Goal: Task Accomplishment & Management: Use online tool/utility

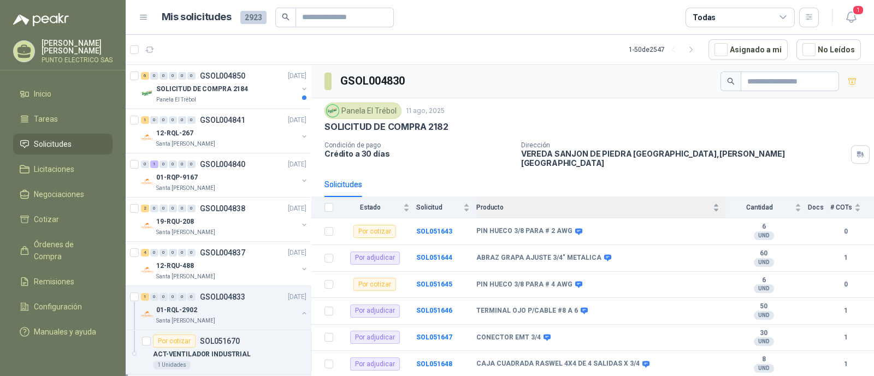
scroll to position [205, 0]
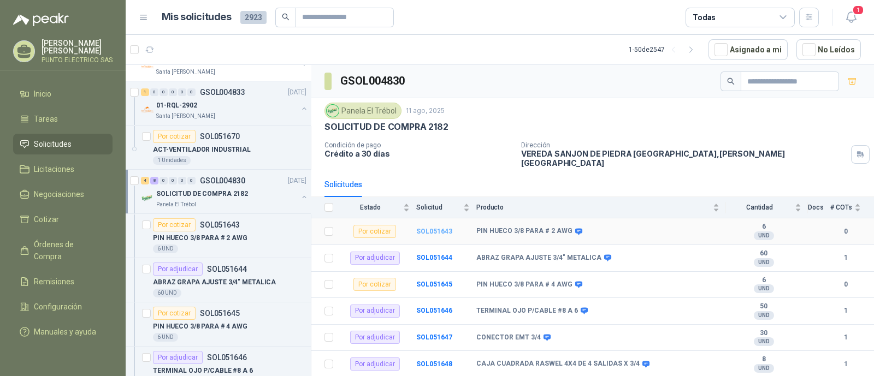
click at [437, 228] on b "SOL051643" at bounding box center [434, 232] width 36 height 8
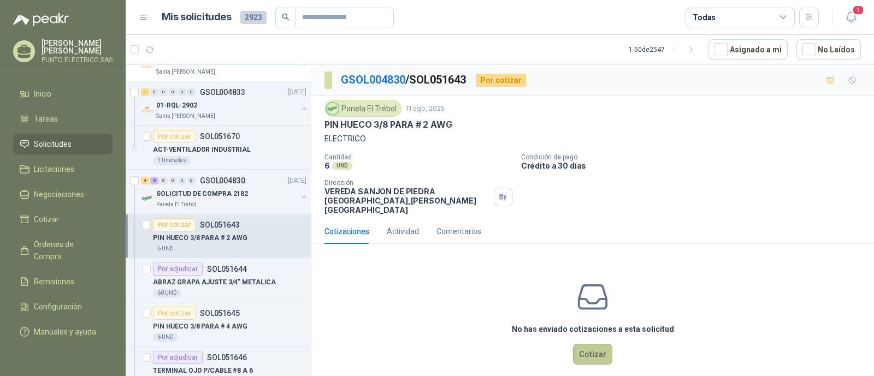
click at [580, 348] on button "Cotizar" at bounding box center [592, 354] width 39 height 21
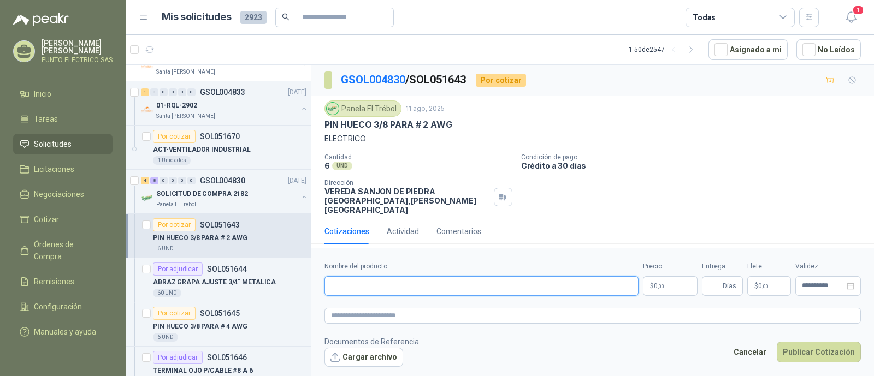
click at [407, 286] on input "Nombre del producto" at bounding box center [481, 286] width 314 height 20
type input "**********"
click at [666, 279] on body "[PERSON_NAME] PUNTO ELECTRICO SAS Inicio Tareas Solicitudes Licitaciones Negoci…" at bounding box center [437, 188] width 874 height 376
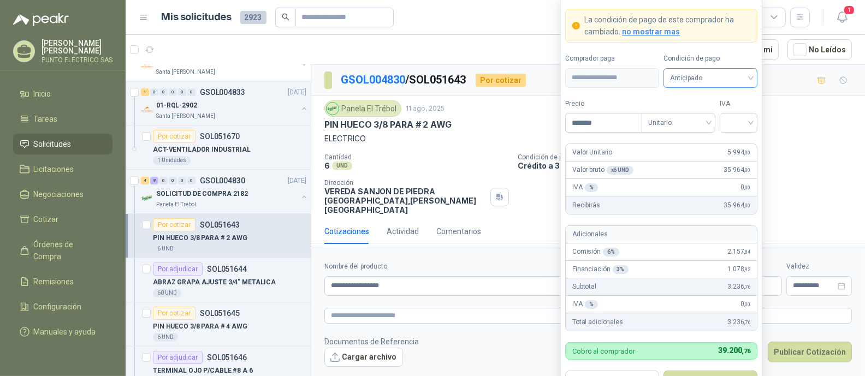
click at [751, 76] on div "Anticipado" at bounding box center [711, 78] width 94 height 20
type input "*******"
click at [710, 115] on div "Crédito a 30 días" at bounding box center [710, 119] width 76 height 12
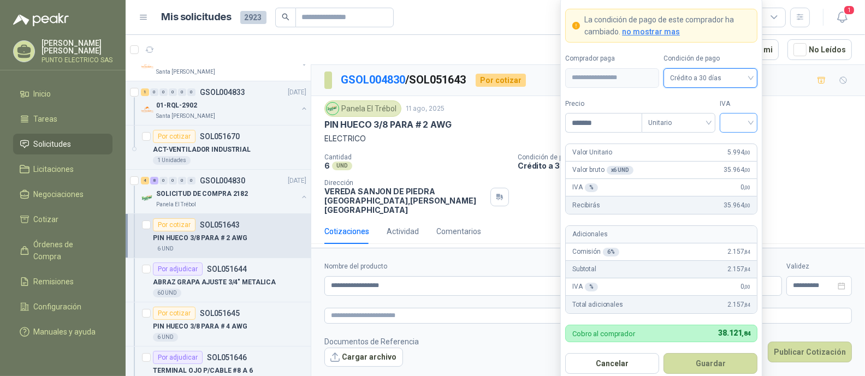
click at [751, 121] on div at bounding box center [739, 123] width 38 height 20
click at [737, 146] on div "19%" at bounding box center [739, 146] width 20 height 12
click at [714, 362] on button "Guardar" at bounding box center [711, 363] width 94 height 21
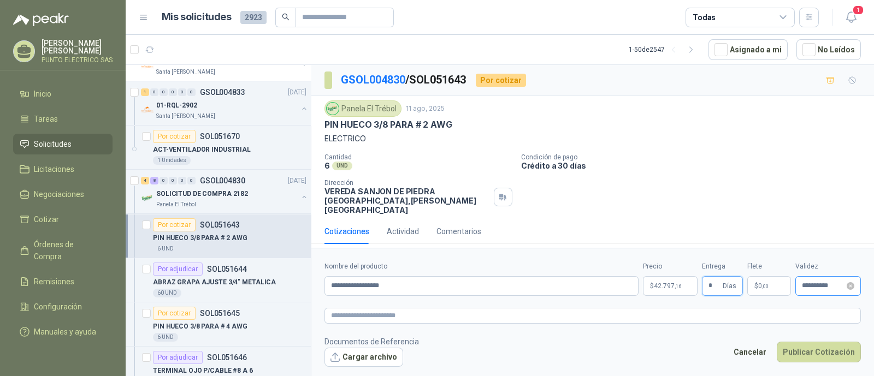
click at [810, 287] on div "**********" at bounding box center [828, 286] width 66 height 20
type input "*"
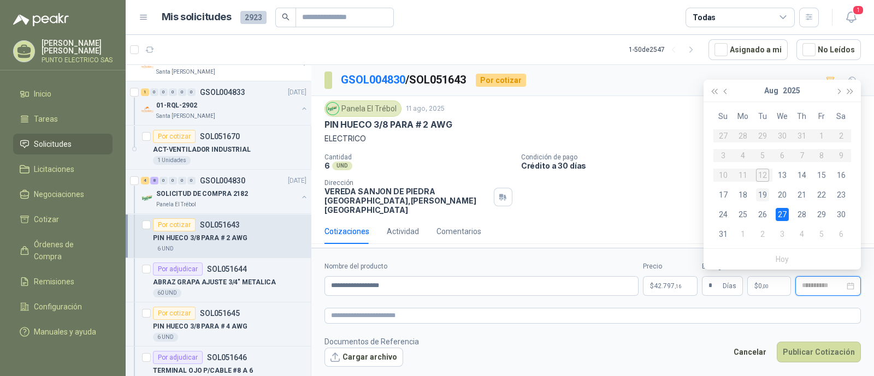
type input "**********"
click at [765, 194] on div "19" at bounding box center [762, 194] width 13 height 13
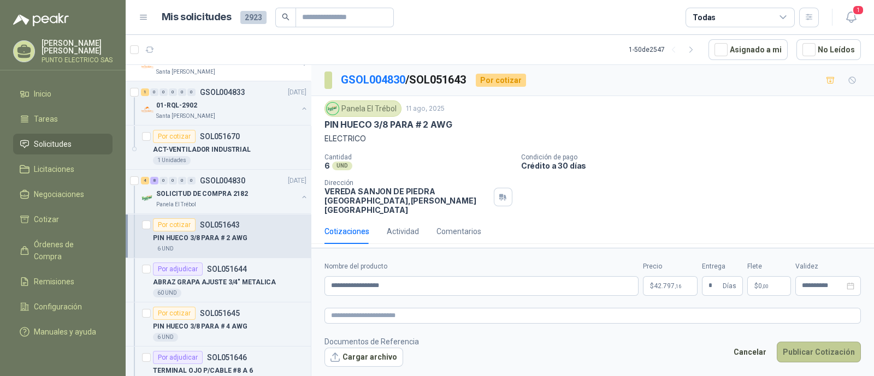
click at [819, 344] on button "Publicar Cotización" at bounding box center [819, 352] width 84 height 21
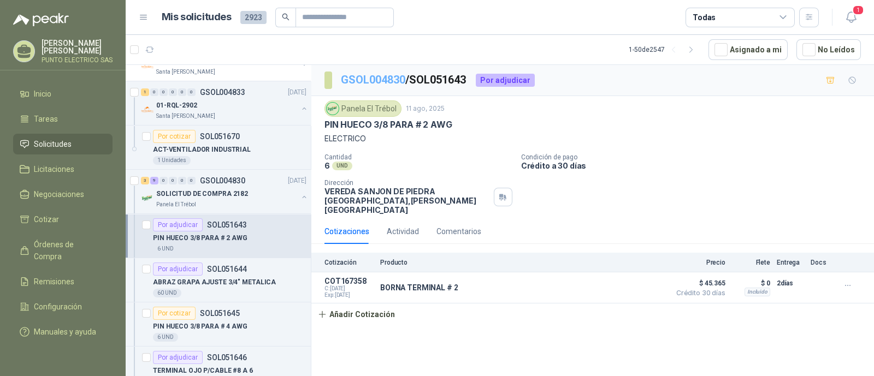
click at [384, 79] on link "GSOL004830" at bounding box center [373, 79] width 64 height 13
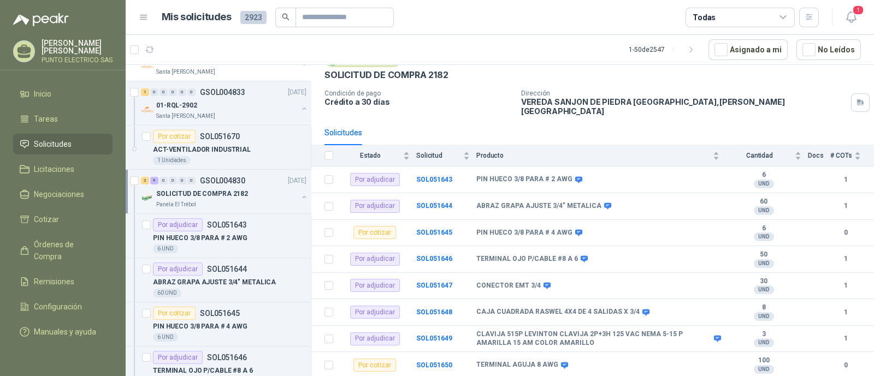
scroll to position [68, 0]
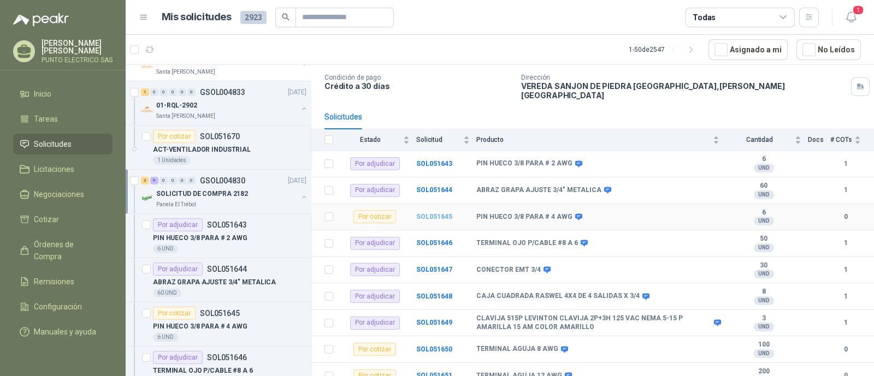
click at [434, 213] on b "SOL051645" at bounding box center [434, 217] width 36 height 8
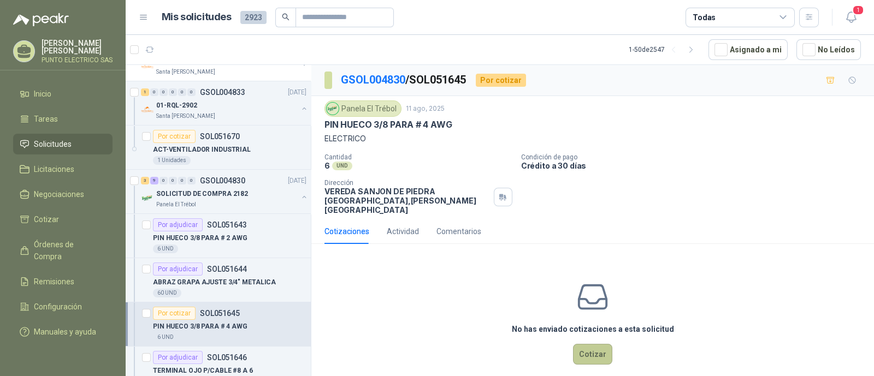
click at [588, 348] on button "Cotizar" at bounding box center [592, 354] width 39 height 21
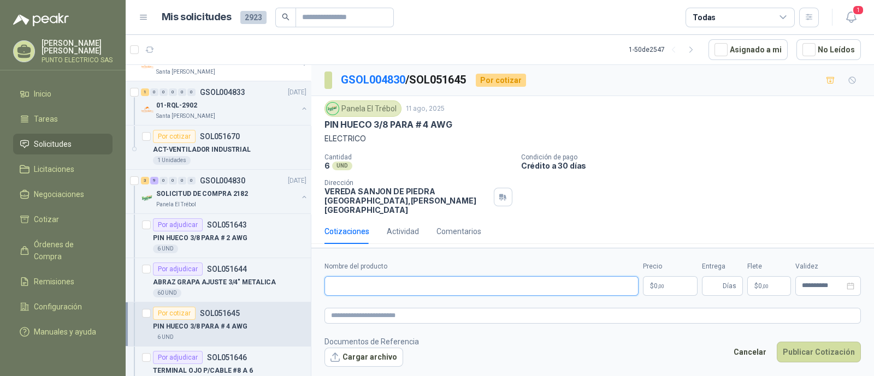
click at [389, 276] on input "Nombre del producto" at bounding box center [481, 286] width 314 height 20
type input "**********"
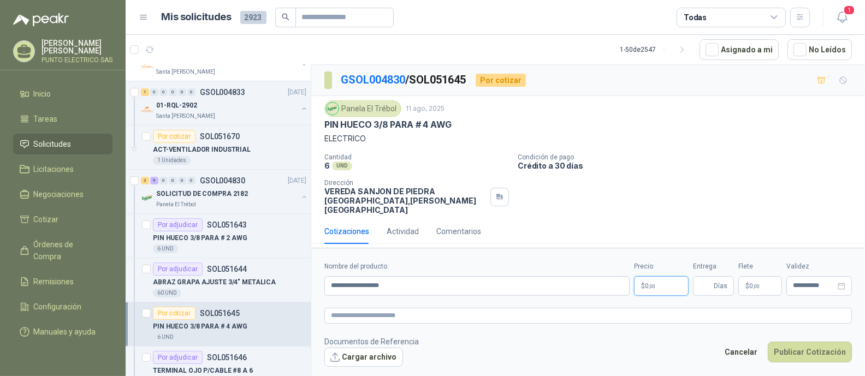
click at [661, 282] on body "[PERSON_NAME] PUNTO ELECTRICO SAS Inicio Tareas Solicitudes Licitaciones Negoci…" at bounding box center [432, 188] width 865 height 376
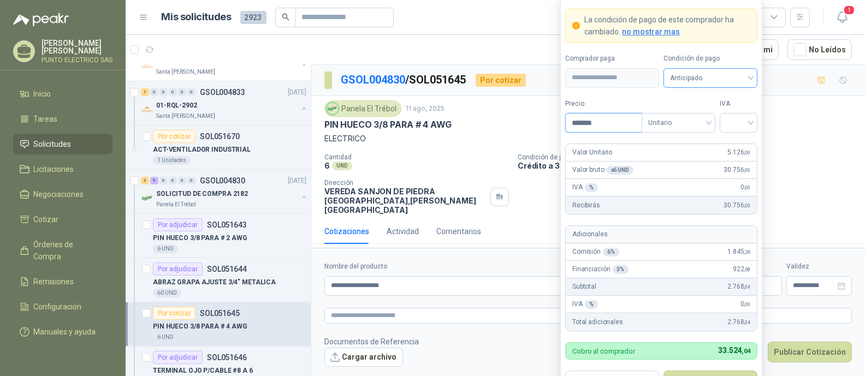
click at [732, 83] on span "Anticipado" at bounding box center [710, 78] width 81 height 16
type input "*******"
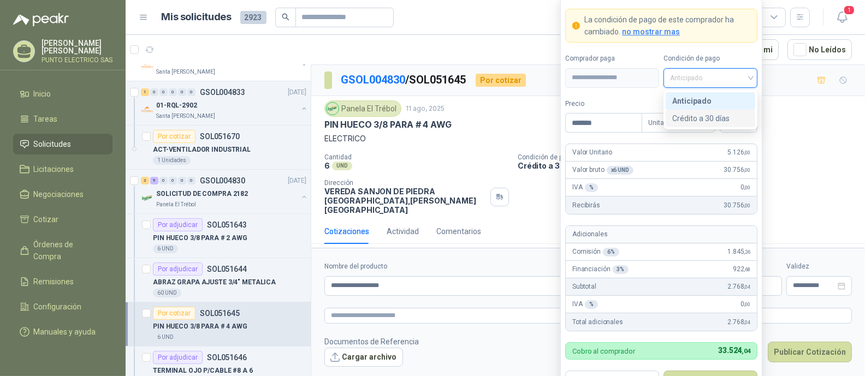
click at [722, 115] on div "Crédito a 30 días" at bounding box center [710, 119] width 76 height 12
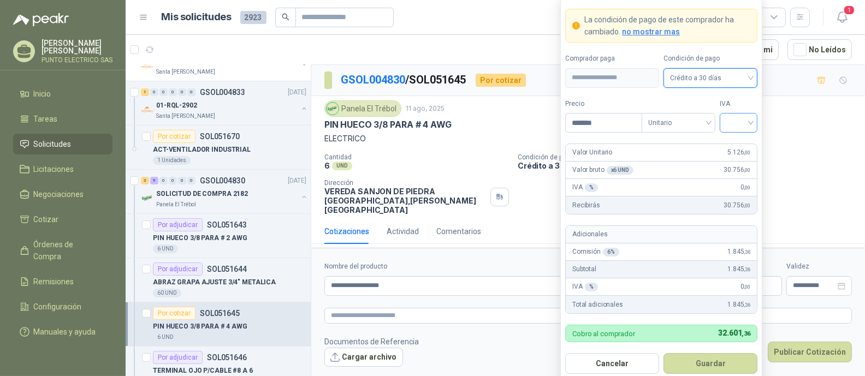
click at [751, 125] on input "search" at bounding box center [738, 122] width 25 height 16
click at [736, 143] on div "19%" at bounding box center [739, 146] width 20 height 12
click at [710, 360] on button "Guardar" at bounding box center [711, 363] width 94 height 21
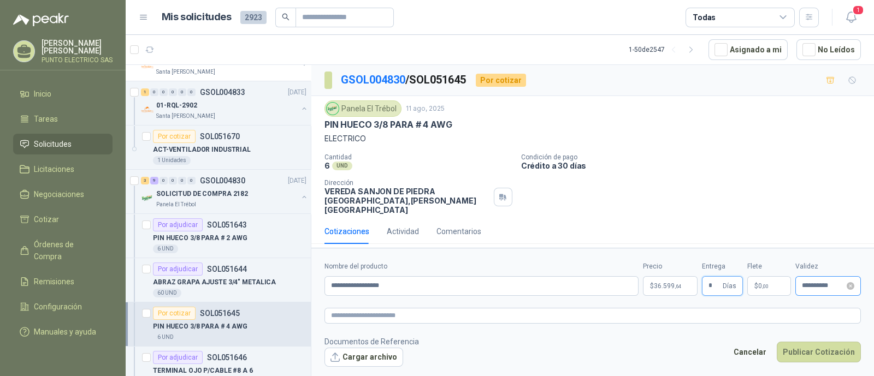
type input "*"
click at [815, 285] on input "**********" at bounding box center [823, 285] width 43 height 7
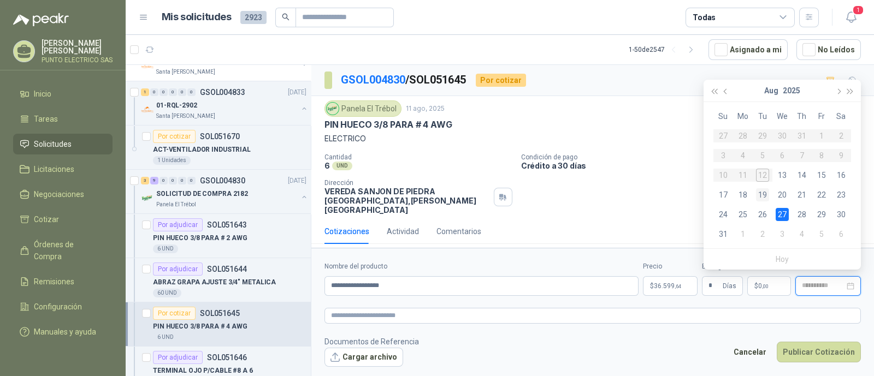
type input "**********"
click at [765, 194] on div "19" at bounding box center [762, 194] width 13 height 13
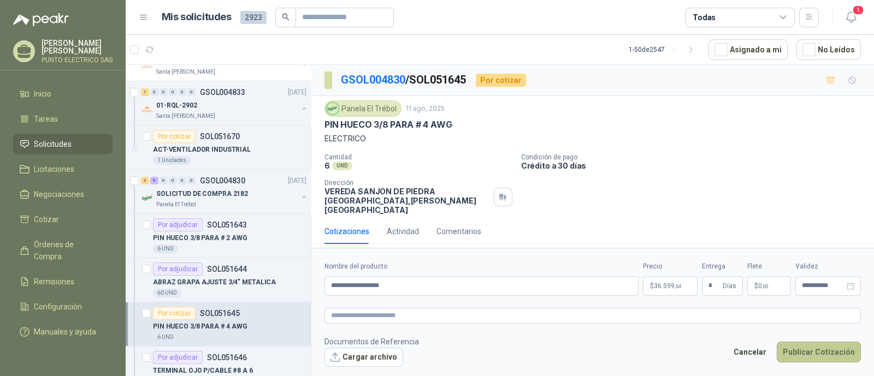
click at [819, 342] on button "Publicar Cotización" at bounding box center [819, 352] width 84 height 21
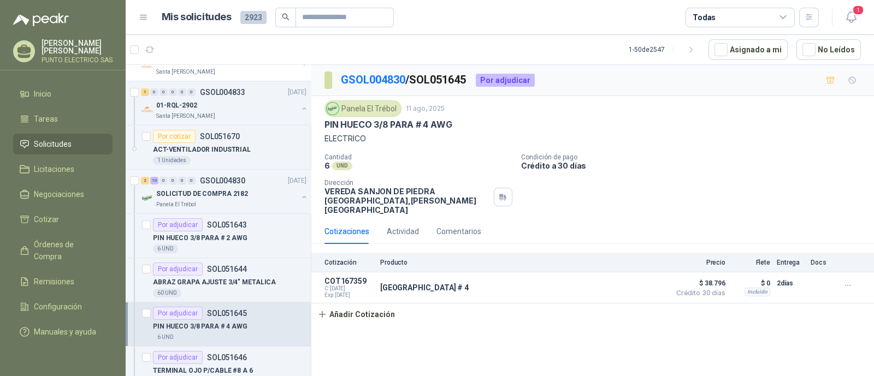
click at [375, 90] on div "GSOL004830 / SOL051645 Por adjudicar" at bounding box center [592, 80] width 563 height 31
click at [375, 85] on link "GSOL004830" at bounding box center [373, 79] width 64 height 13
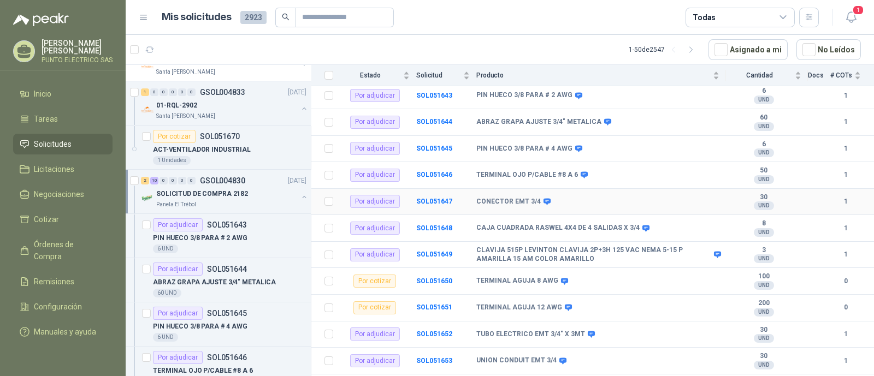
scroll to position [149, 0]
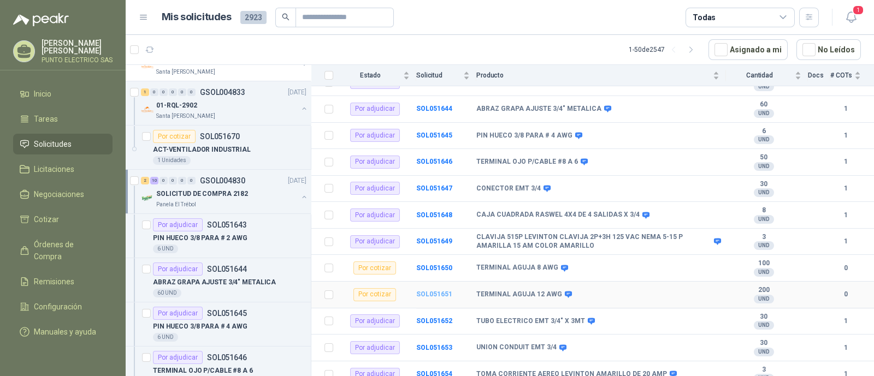
click at [439, 291] on b "SOL051651" at bounding box center [434, 295] width 36 height 8
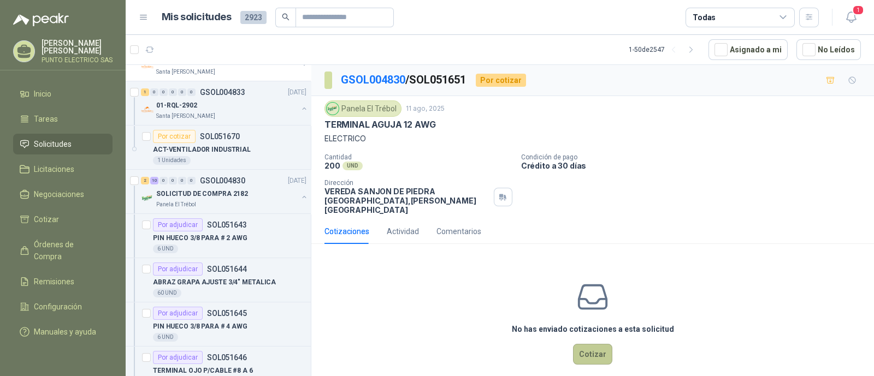
click at [587, 346] on button "Cotizar" at bounding box center [592, 354] width 39 height 21
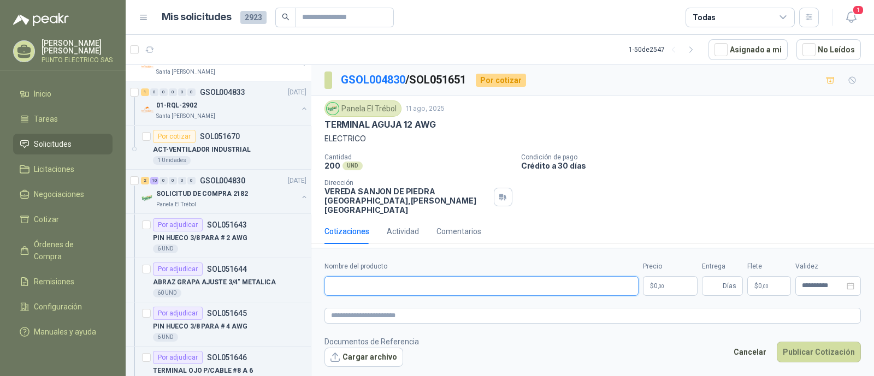
click at [362, 276] on input "Nombre del producto" at bounding box center [481, 286] width 314 height 20
type input "**********"
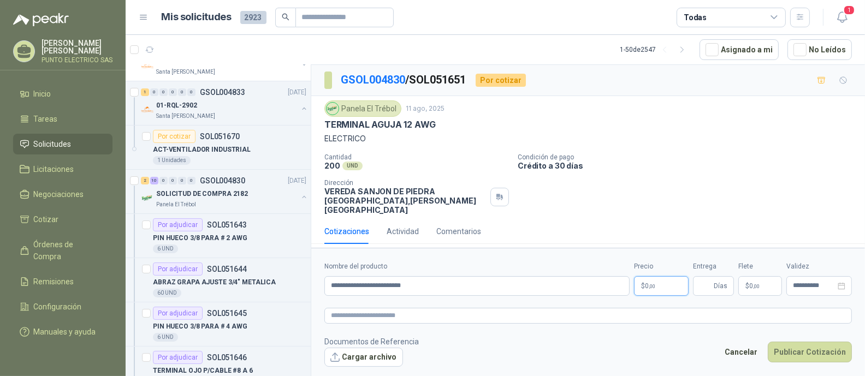
click at [657, 281] on body "[PERSON_NAME] PUNTO ELECTRICO SAS Inicio Tareas Solicitudes Licitaciones Negoci…" at bounding box center [432, 188] width 865 height 376
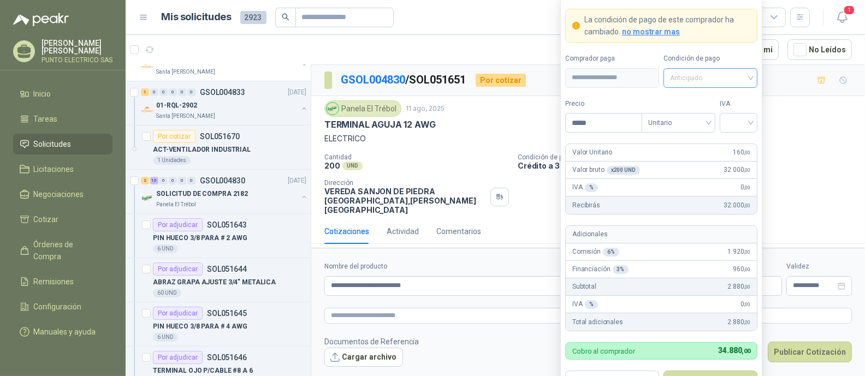
click at [737, 80] on span "Anticipado" at bounding box center [710, 78] width 81 height 16
click at [718, 117] on div "Crédito a 30 días" at bounding box center [710, 119] width 76 height 12
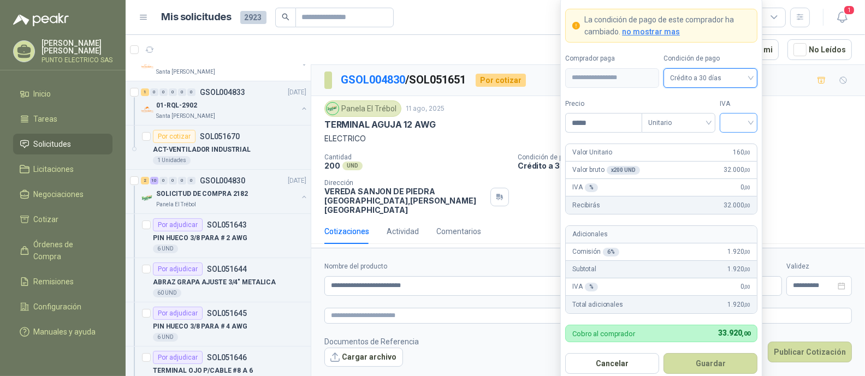
click at [750, 125] on input "search" at bounding box center [738, 122] width 25 height 16
click at [735, 143] on div "19%" at bounding box center [739, 146] width 20 height 12
click at [601, 122] on input "*****" at bounding box center [604, 123] width 76 height 19
type input "*****"
click at [718, 358] on button "Guardar" at bounding box center [711, 363] width 94 height 21
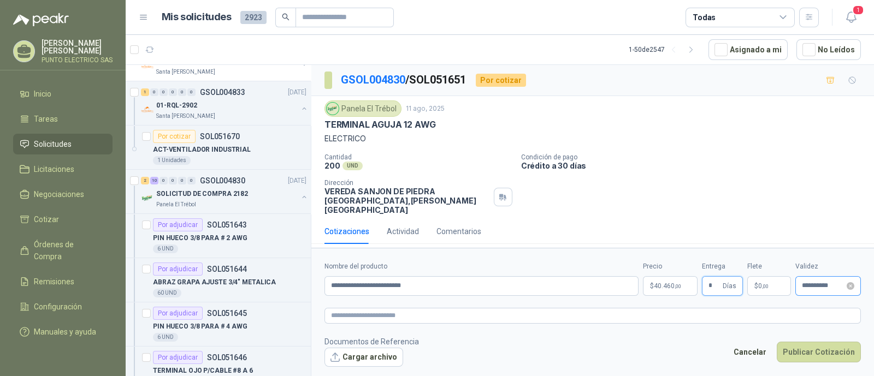
type input "*"
click at [818, 282] on input "**********" at bounding box center [823, 285] width 43 height 7
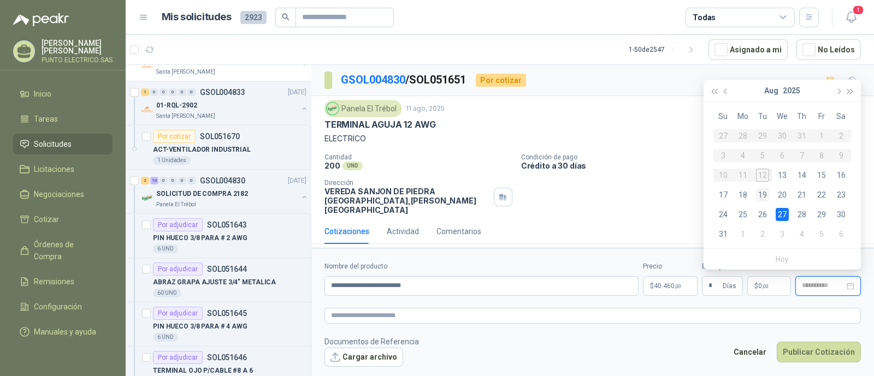
type input "**********"
click at [763, 193] on div "19" at bounding box center [762, 194] width 13 height 13
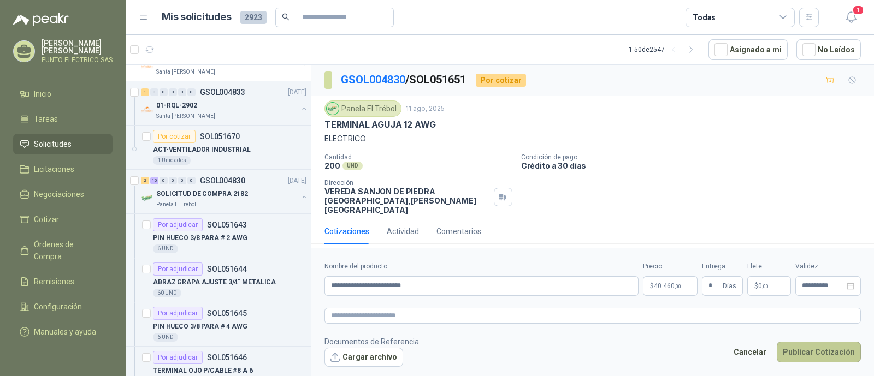
click at [818, 351] on button "Publicar Cotización" at bounding box center [819, 352] width 84 height 21
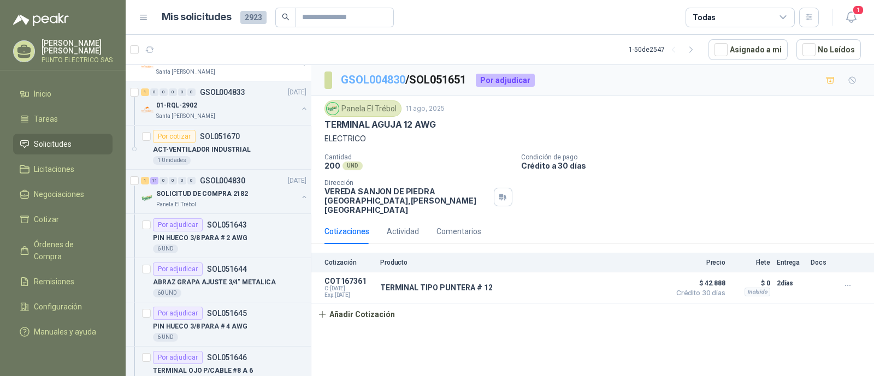
click at [383, 75] on link "GSOL004830" at bounding box center [373, 79] width 64 height 13
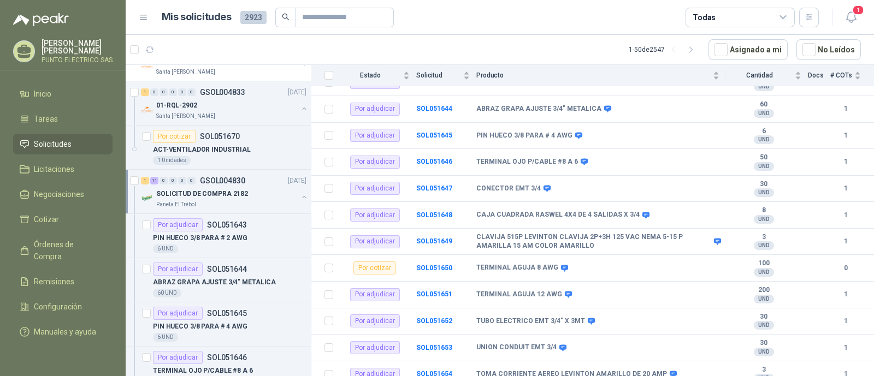
scroll to position [136, 0]
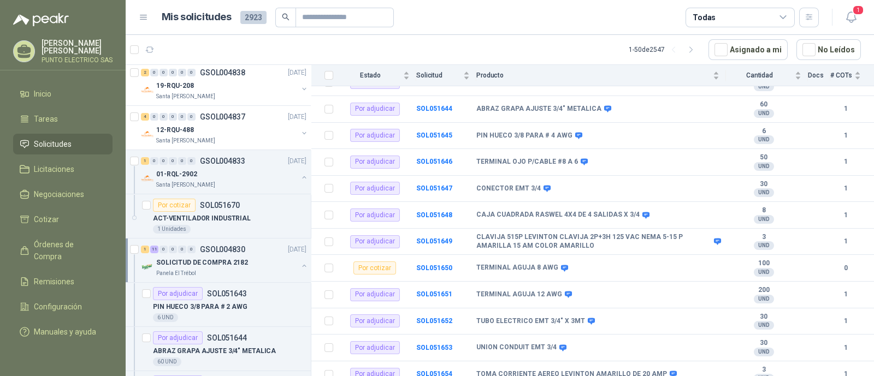
click at [300, 266] on button "button" at bounding box center [304, 266] width 9 height 9
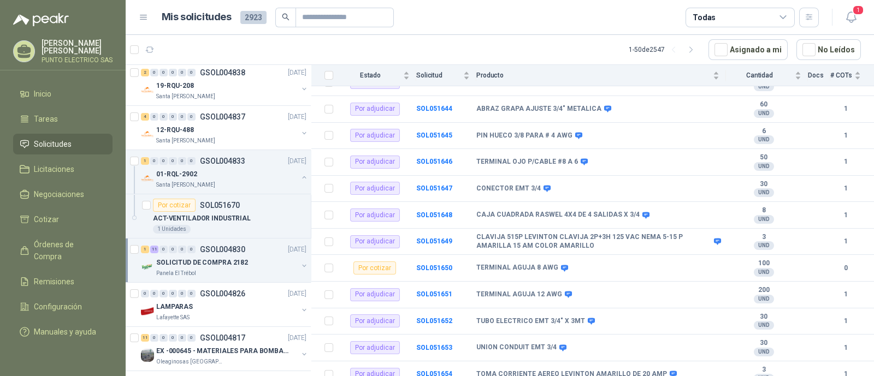
scroll to position [3, 0]
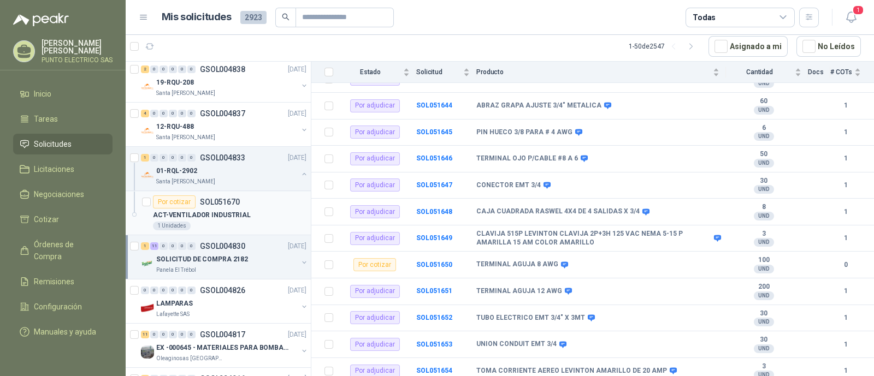
click at [248, 203] on div "Por cotizar SOL051670" at bounding box center [229, 202] width 153 height 13
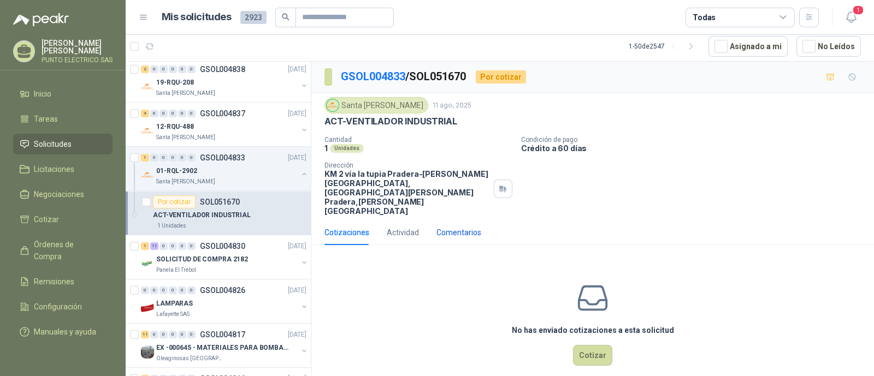
click at [459, 227] on div "Comentarios" at bounding box center [458, 233] width 45 height 12
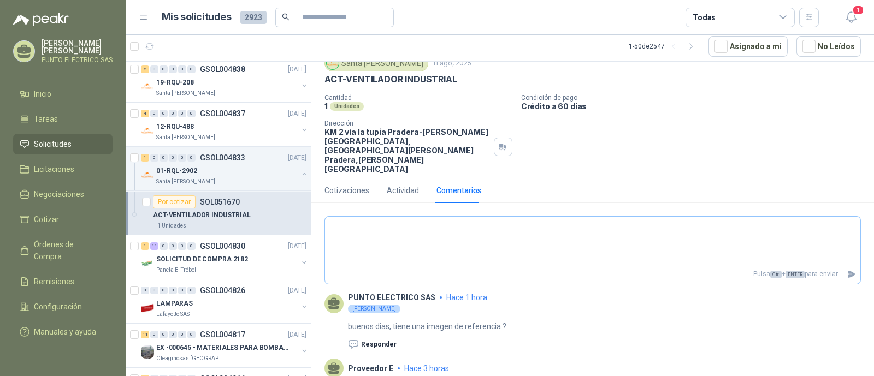
scroll to position [43, 0]
click at [257, 165] on div "01-RQL-2902" at bounding box center [226, 170] width 141 height 13
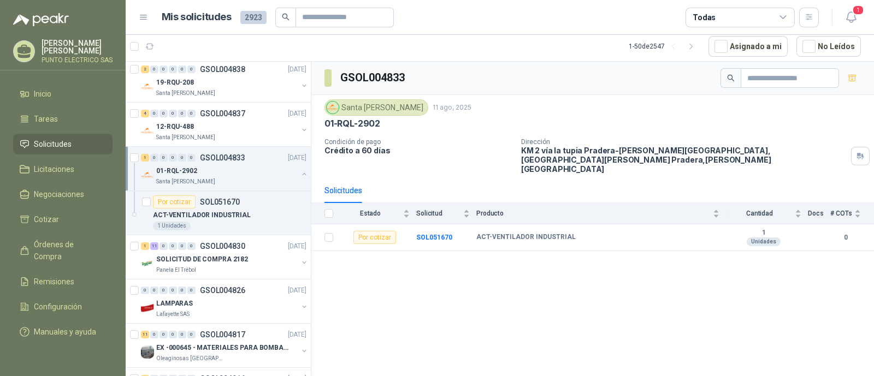
click at [300, 173] on button "button" at bounding box center [304, 174] width 9 height 9
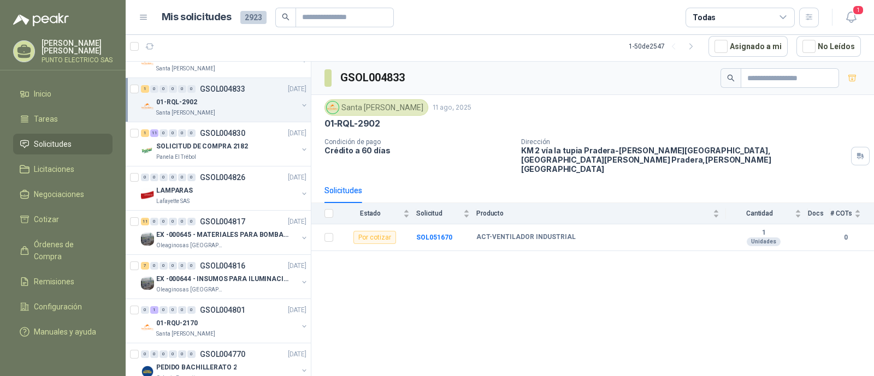
scroll to position [273, 0]
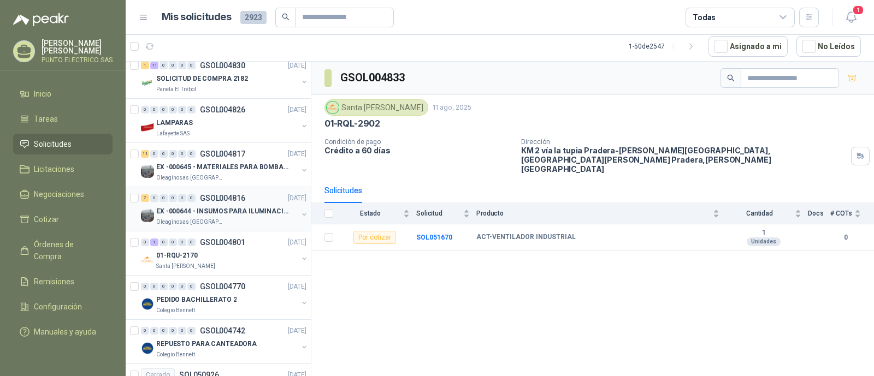
click at [231, 200] on div "7 0 0 0 0 0 GSOL004816 [DATE]" at bounding box center [225, 198] width 168 height 13
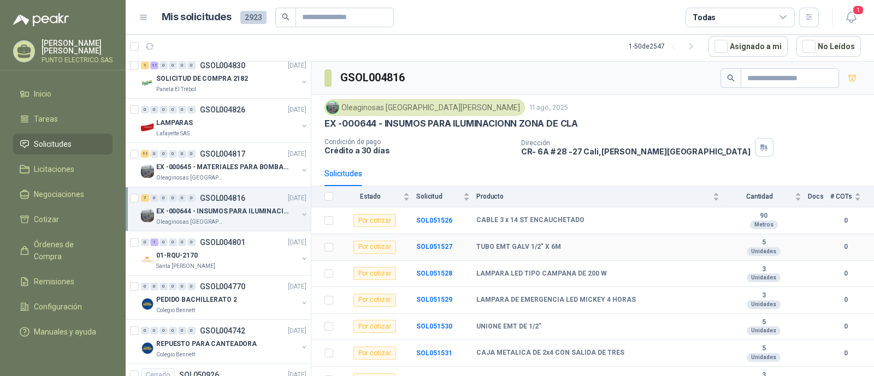
scroll to position [16, 0]
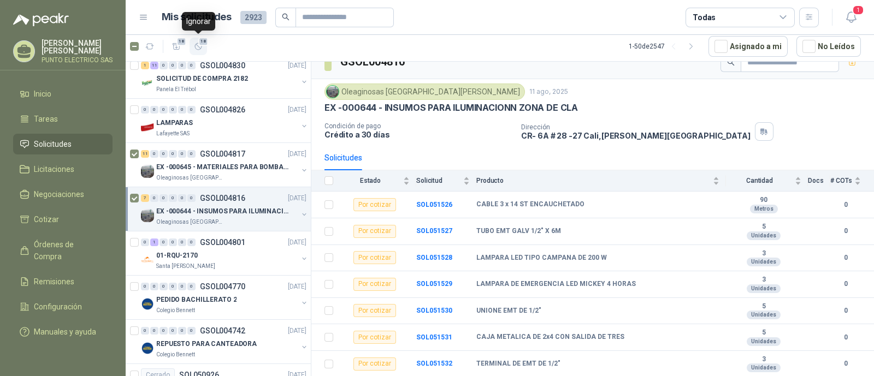
click at [199, 49] on icon "button" at bounding box center [198, 46] width 7 height 7
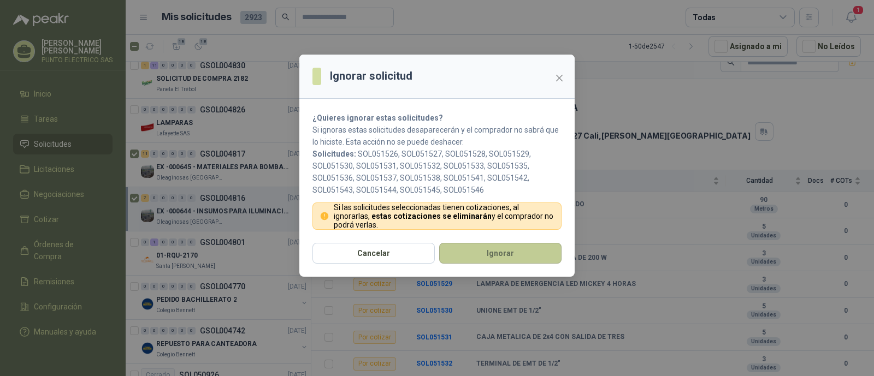
click at [496, 255] on button "Ignorar" at bounding box center [500, 253] width 122 height 21
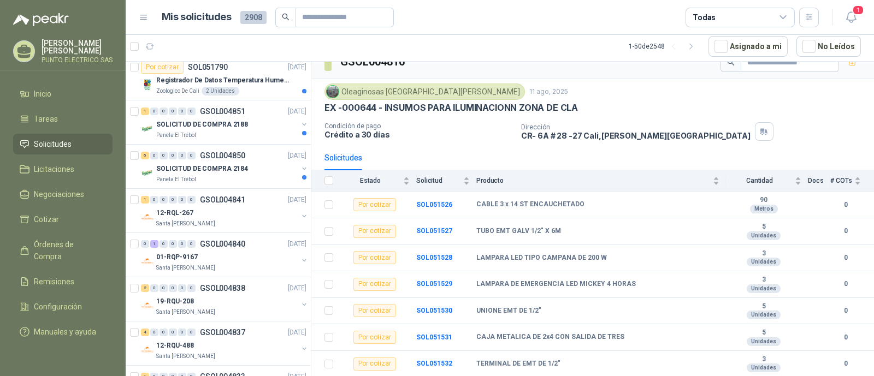
scroll to position [0, 0]
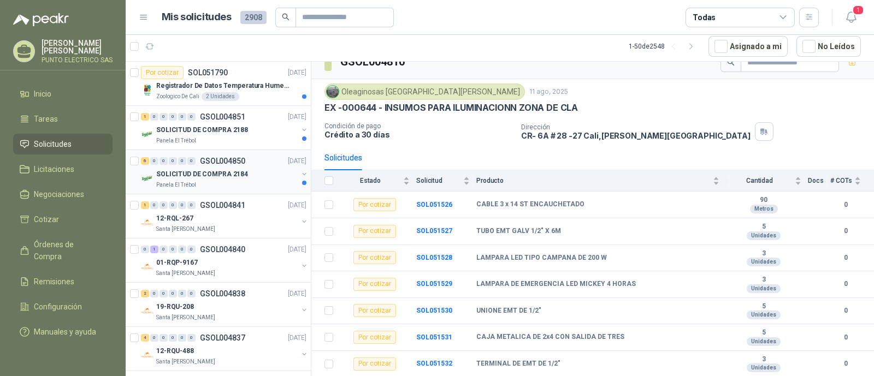
click at [240, 176] on p "SOLICITUD DE COMPRA 2184" at bounding box center [202, 174] width 92 height 10
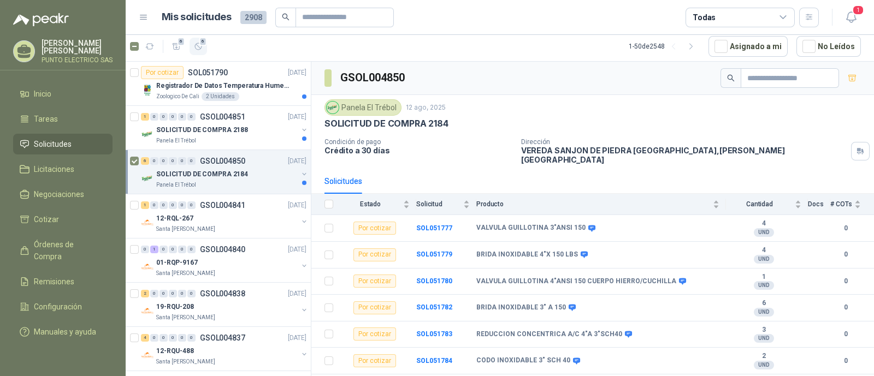
click at [202, 45] on icon "button" at bounding box center [198, 46] width 7 height 7
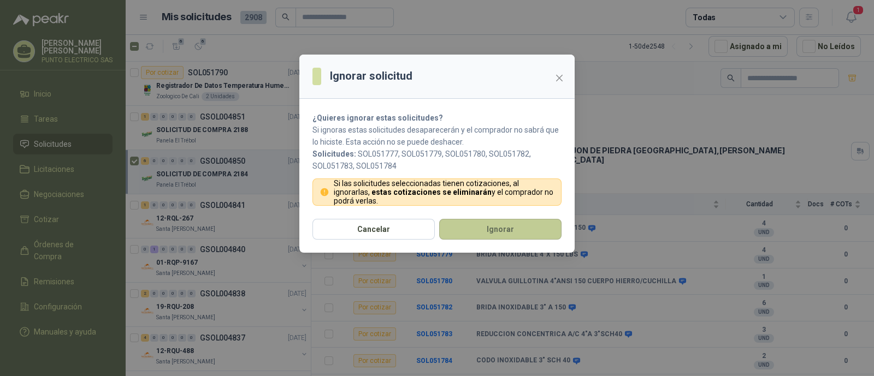
click at [505, 225] on button "Ignorar" at bounding box center [500, 229] width 122 height 21
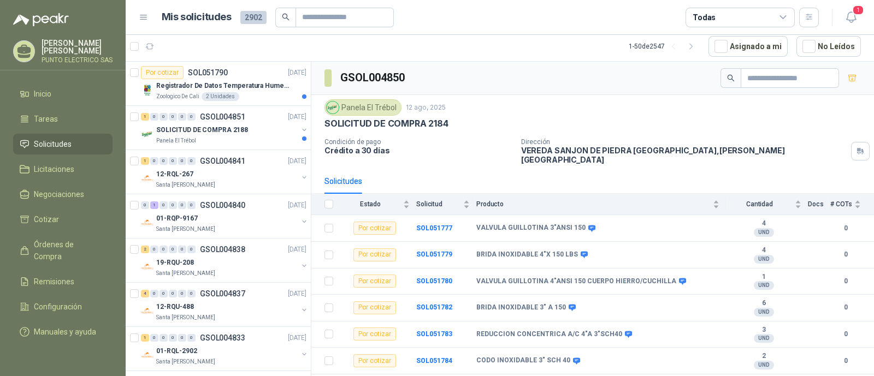
click at [211, 127] on p "SOLICITUD DE COMPRA 2188" at bounding box center [202, 130] width 92 height 10
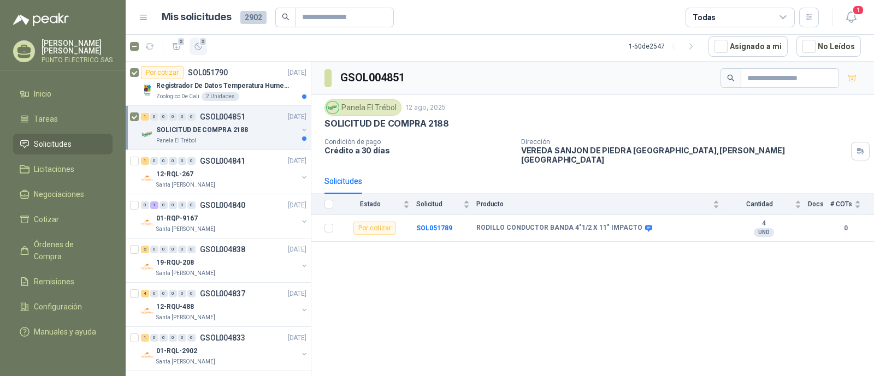
click at [200, 50] on icon "button" at bounding box center [198, 46] width 9 height 9
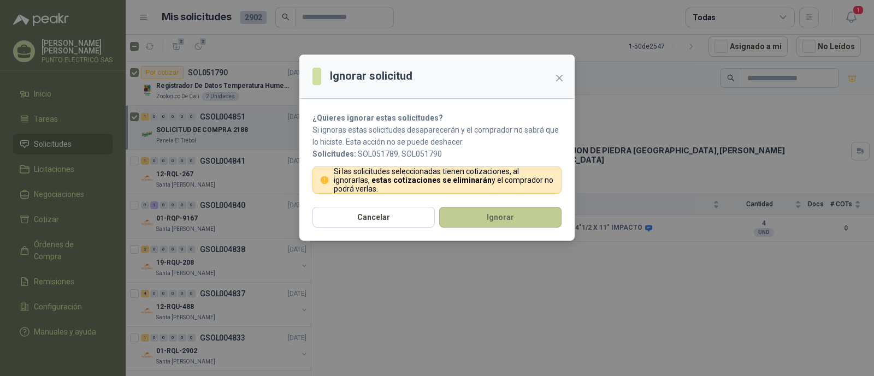
click at [513, 210] on button "Ignorar" at bounding box center [500, 217] width 122 height 21
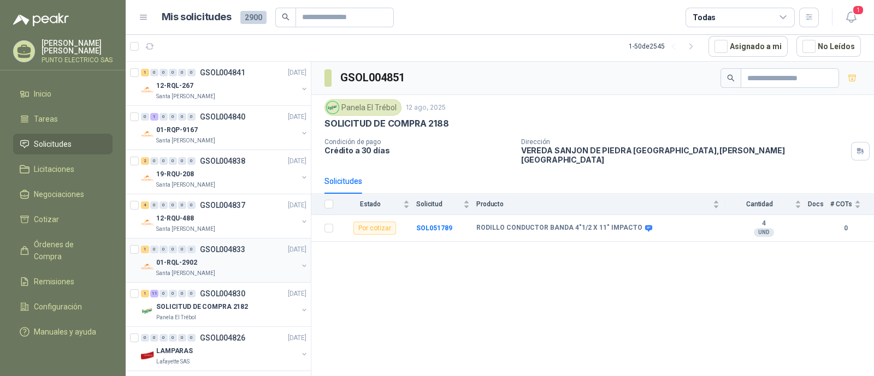
click at [232, 260] on div "01-RQL-2902" at bounding box center [226, 262] width 141 height 13
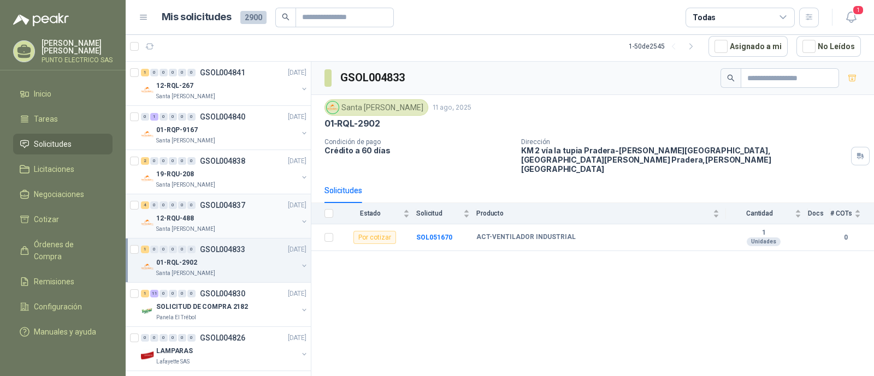
click at [200, 221] on div "12-RQU-488" at bounding box center [226, 218] width 141 height 13
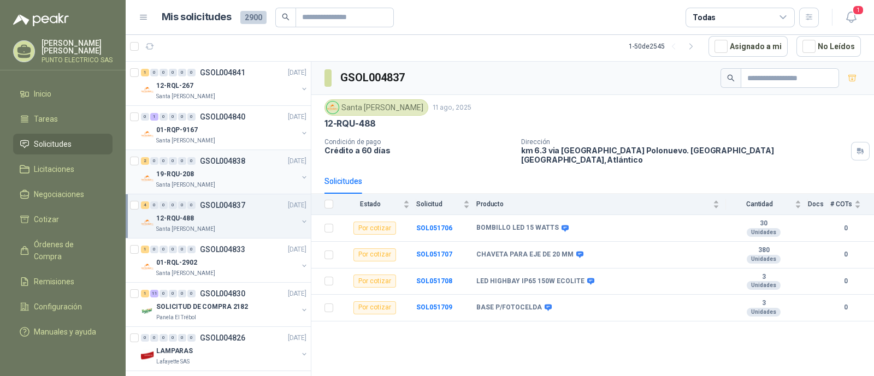
click at [242, 175] on div "19-RQU-208" at bounding box center [226, 174] width 141 height 13
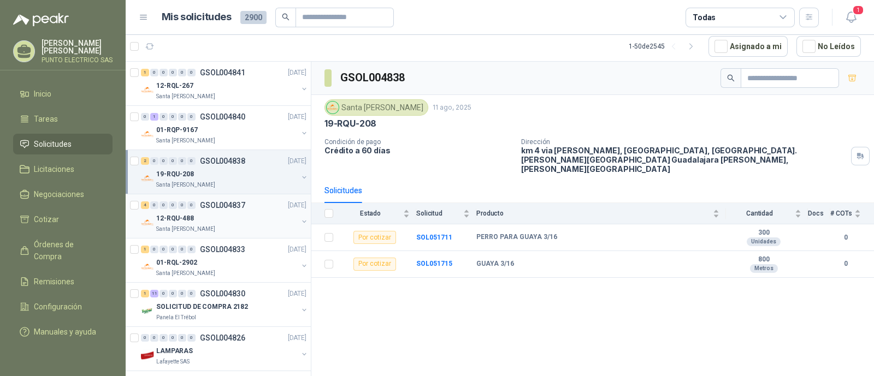
click at [213, 212] on div "12-RQU-488" at bounding box center [226, 218] width 141 height 13
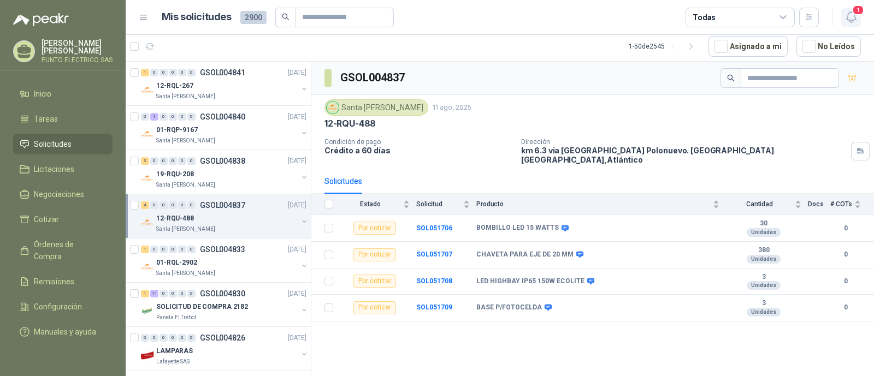
click at [849, 11] on icon "button" at bounding box center [851, 17] width 14 height 14
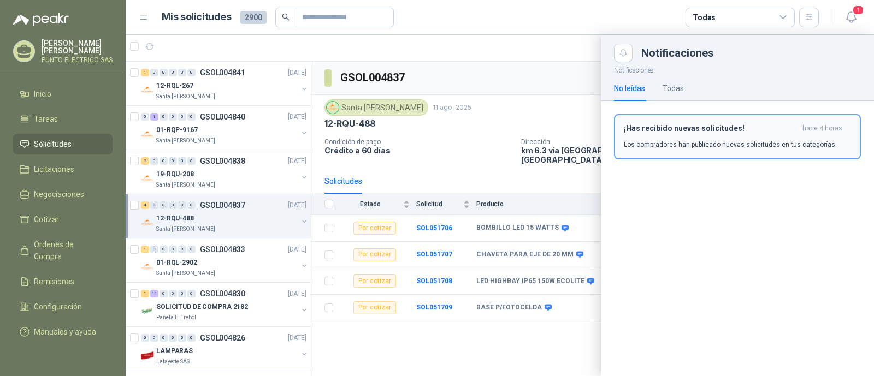
click at [684, 140] on p "Los compradores han publicado nuevas solicitudes en tus categorías." at bounding box center [730, 145] width 213 height 10
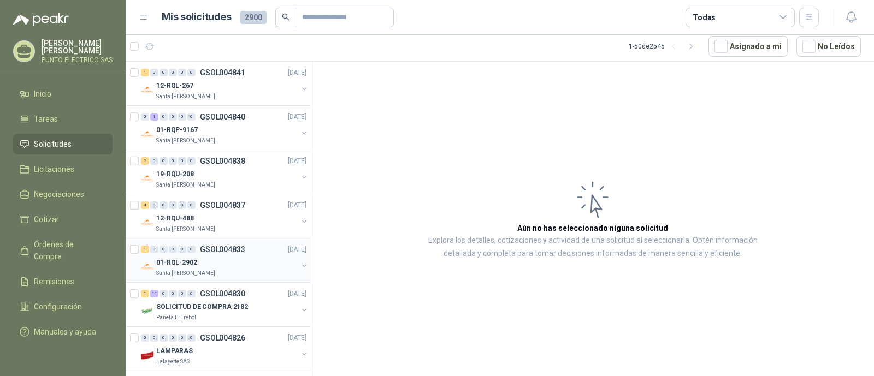
click at [236, 254] on div "1 0 0 0 0 0 GSOL004833 [DATE]" at bounding box center [225, 249] width 168 height 13
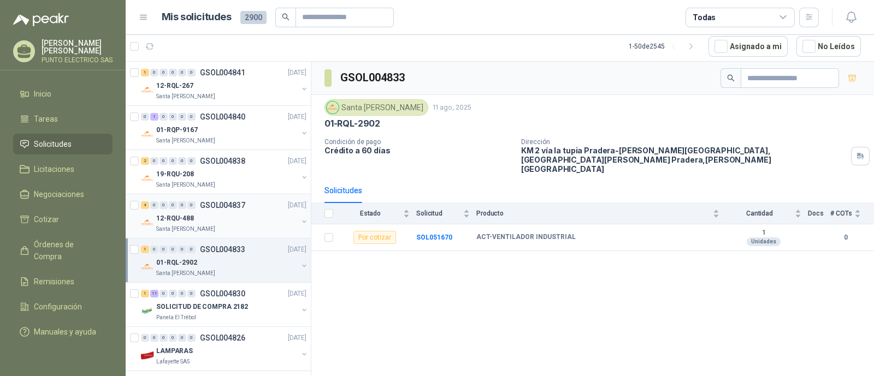
click at [216, 222] on div "12-RQU-488" at bounding box center [226, 218] width 141 height 13
